Goal: Use online tool/utility: Utilize a website feature to perform a specific function

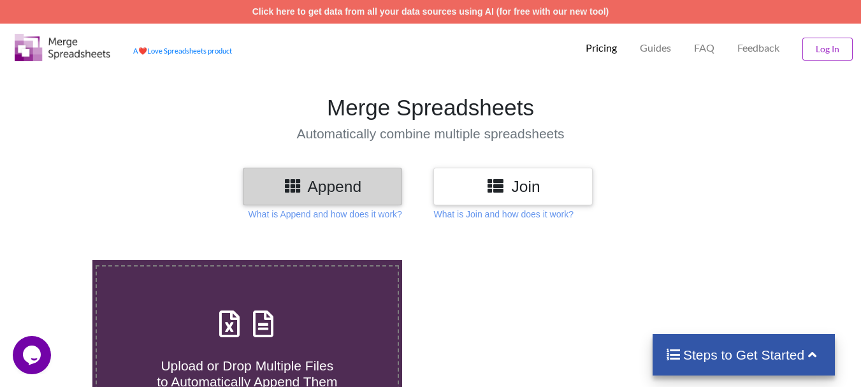
click at [503, 189] on icon at bounding box center [495, 185] width 18 height 16
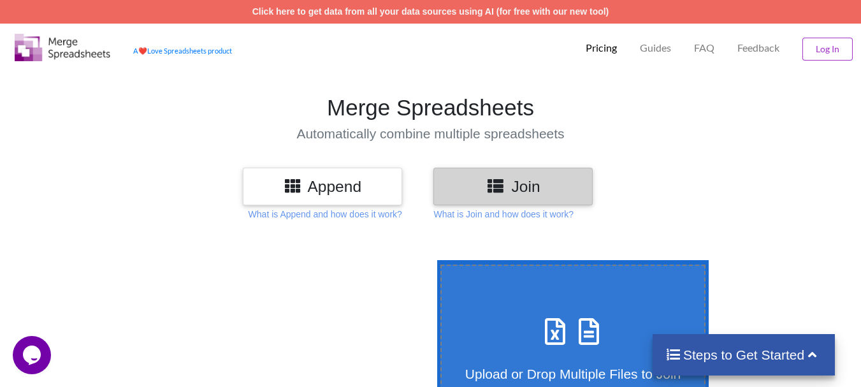
click at [534, 187] on h3 "Join" at bounding box center [513, 186] width 140 height 18
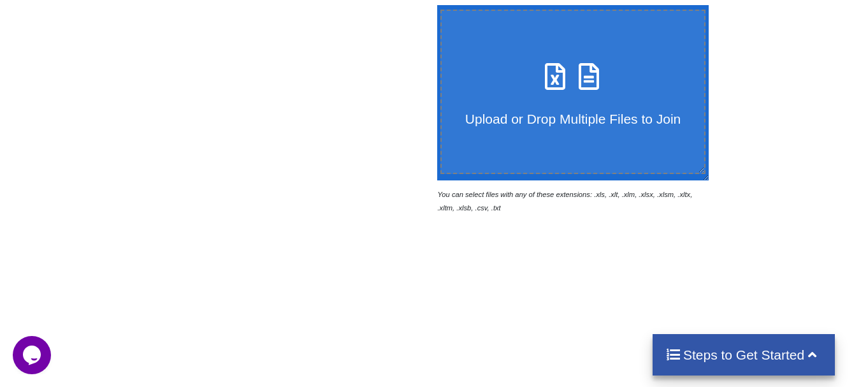
click at [557, 87] on span at bounding box center [573, 77] width 68 height 30
click at [434, 5] on input "Upload or Drop Multiple Files to Join" at bounding box center [434, 5] width 0 height 0
type input "C:\fakepath\TMB 900204.xls"
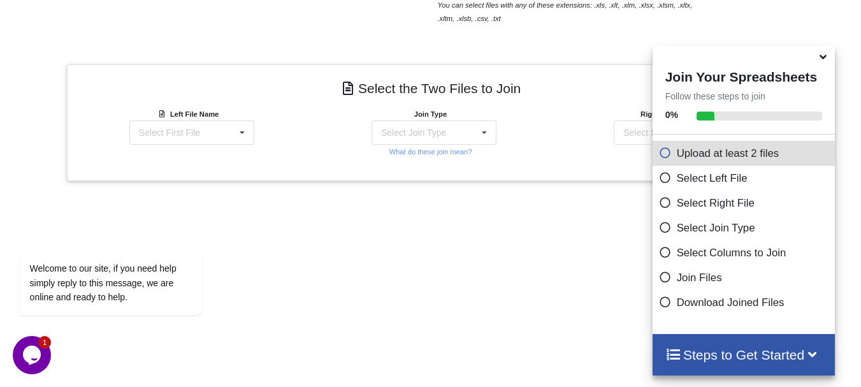
scroll to position [62, 0]
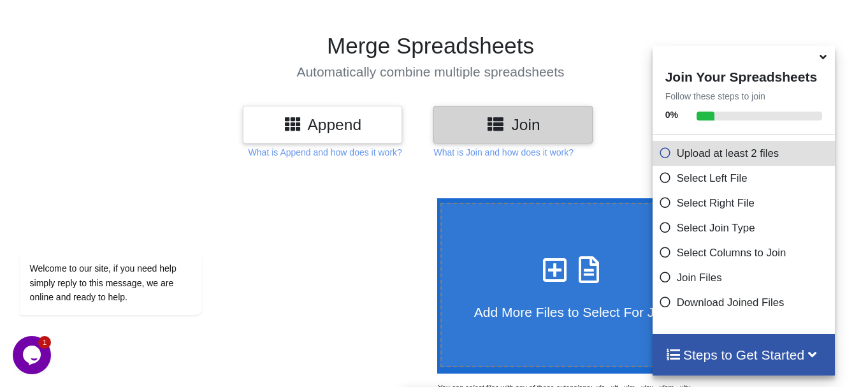
click at [659, 280] on icon at bounding box center [665, 274] width 13 height 11
click at [753, 356] on h4 "Steps to Get Started" at bounding box center [743, 355] width 157 height 16
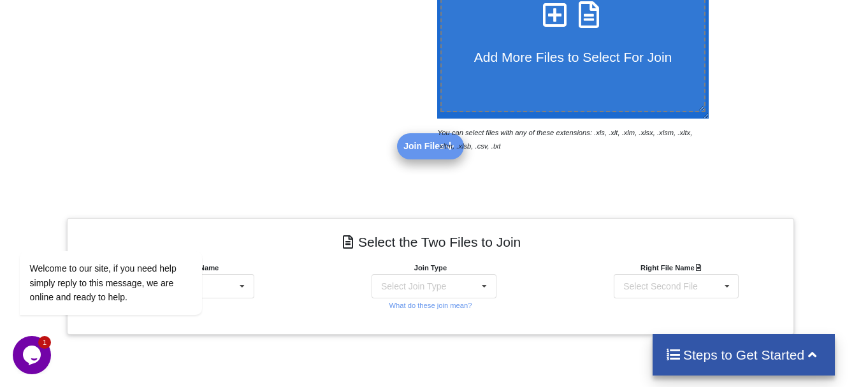
scroll to position [0, 0]
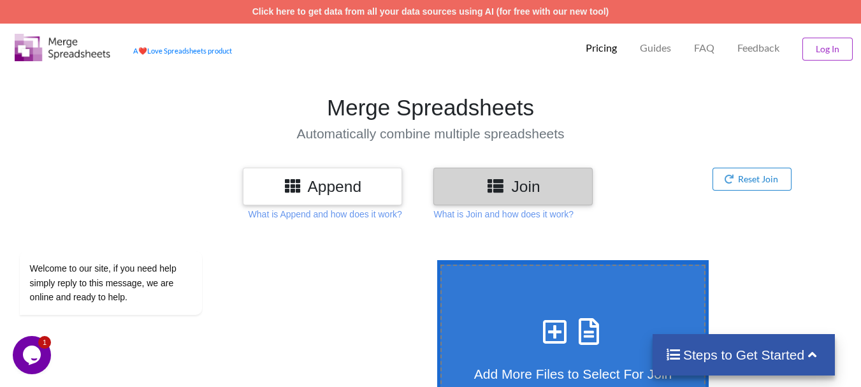
drag, startPoint x: 427, startPoint y: 67, endPoint x: 429, endPoint y: 56, distance: 11.1
click at [427, 67] on div "A ❤️ Love Spreadsheets product Pricing Guides FAQ Feedback Log In" at bounding box center [430, 46] width 867 height 45
click at [25, 355] on icon "Chat widget" at bounding box center [32, 354] width 18 height 19
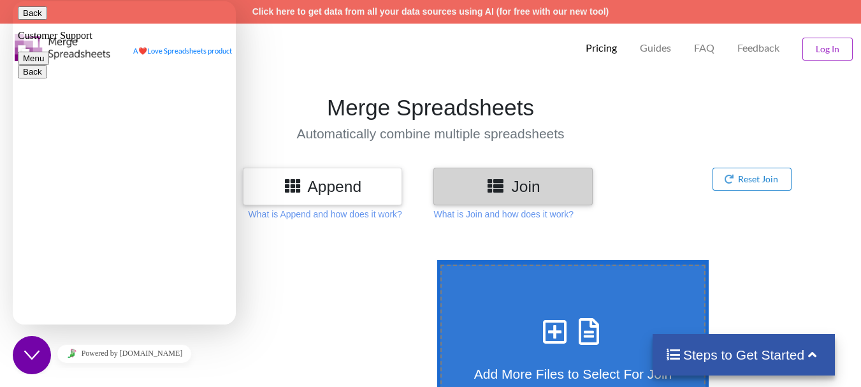
click at [29, 13] on button "Back" at bounding box center [32, 12] width 29 height 13
